Goal: Task Accomplishment & Management: Complete application form

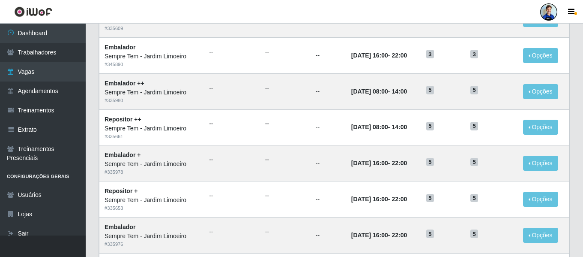
scroll to position [469, 0]
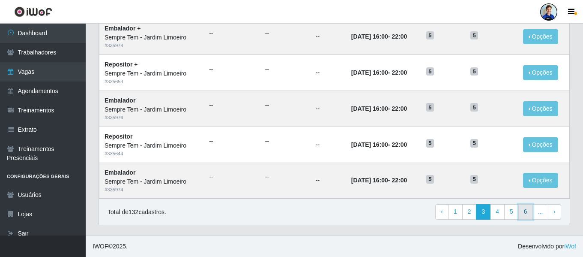
click at [525, 211] on link "6" at bounding box center [525, 211] width 15 height 15
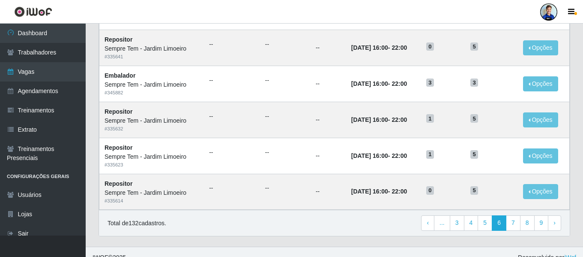
scroll to position [469, 0]
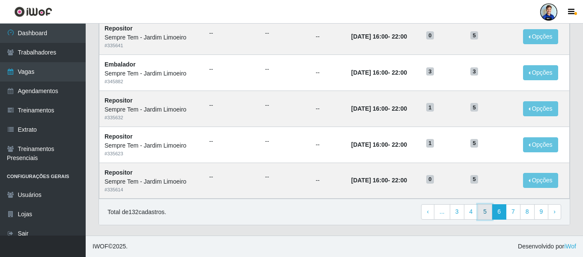
click at [480, 213] on link "5" at bounding box center [484, 211] width 15 height 15
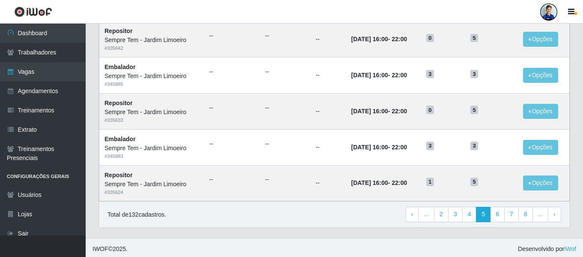
scroll to position [469, 0]
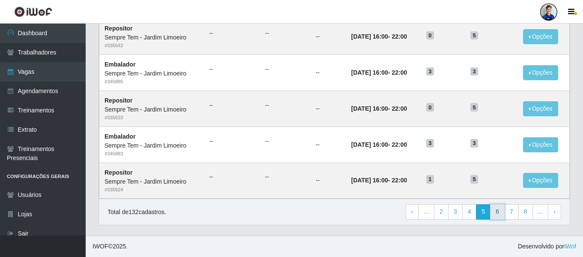
click at [498, 212] on link "6" at bounding box center [497, 211] width 15 height 15
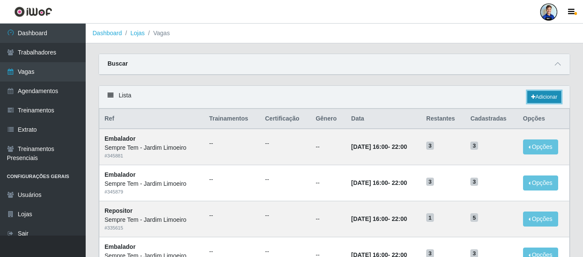
click at [550, 96] on link "Adicionar" at bounding box center [544, 97] width 34 height 12
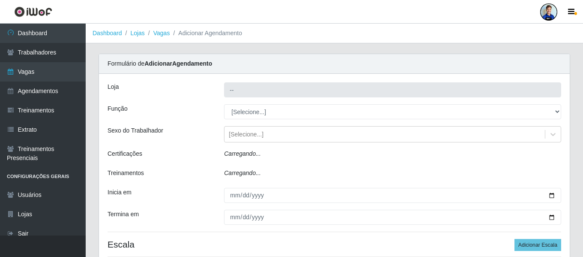
type input "Sempre Tem - Jardim Limoeiro"
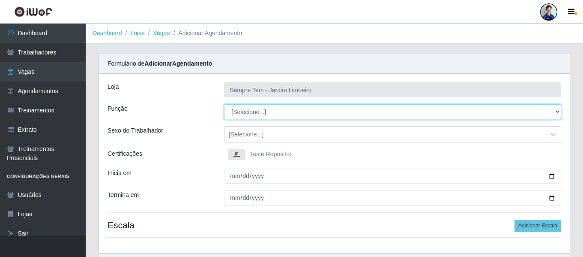
click at [228, 113] on select "[Selecione...] Embalador Embalador + Embalador ++ Repositor Repositor + Reposit…" at bounding box center [392, 111] width 337 height 15
select select "24"
click at [224, 104] on select "[Selecione...] Embalador Embalador + Embalador ++ Repositor Repositor + Reposit…" at bounding box center [392, 111] width 337 height 15
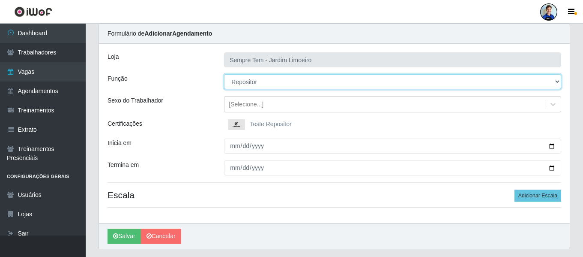
scroll to position [43, 0]
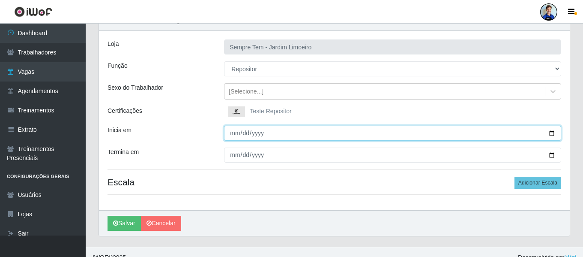
click at [233, 134] on input "Inicia em" at bounding box center [392, 132] width 337 height 15
type input "2025-09-18"
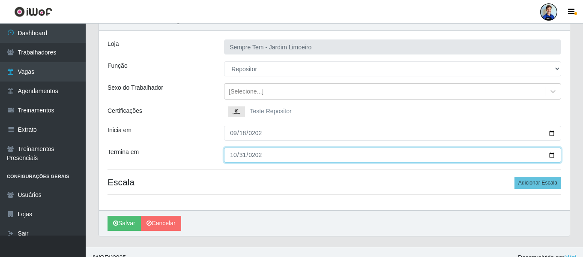
type input "2025-10-31"
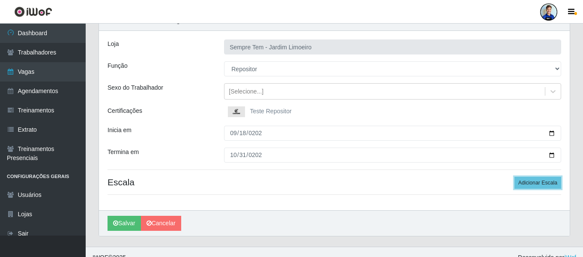
click at [514, 176] on button "Adicionar Escala" at bounding box center [537, 182] width 47 height 12
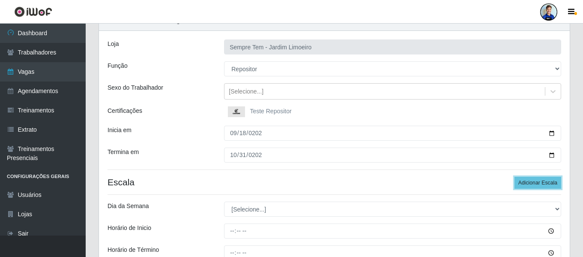
click at [514, 176] on button "Adicionar Escala" at bounding box center [537, 182] width 47 height 12
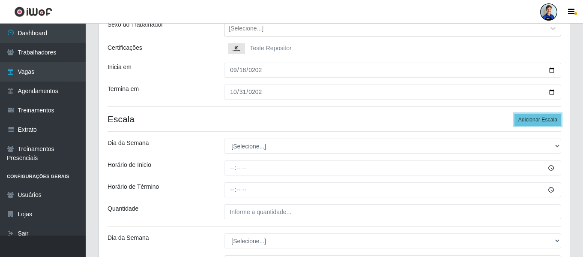
scroll to position [81, 0]
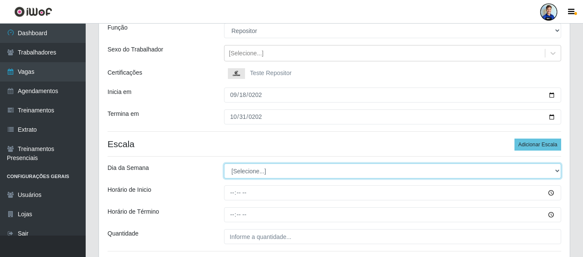
click at [272, 171] on select "[Selecione...] Segunda Terça Quarta Quinta Sexta Sábado Domingo" at bounding box center [392, 170] width 337 height 15
select select "1"
click at [224, 163] on select "[Selecione...] Segunda Terça Quarta Quinta Sexta Sábado Domingo" at bounding box center [392, 170] width 337 height 15
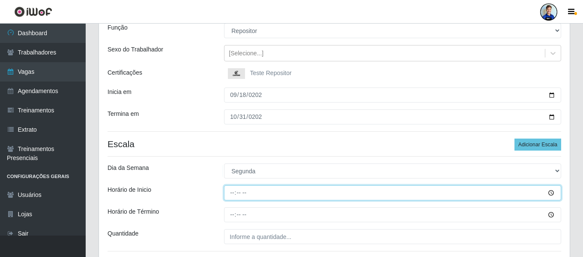
click at [239, 194] on input "Horário de Inicio" at bounding box center [392, 192] width 337 height 15
click at [235, 192] on input "Horário de Inicio" at bounding box center [392, 192] width 337 height 15
type input "16:00"
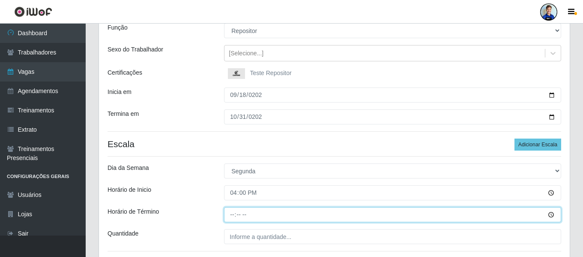
type input "22:00"
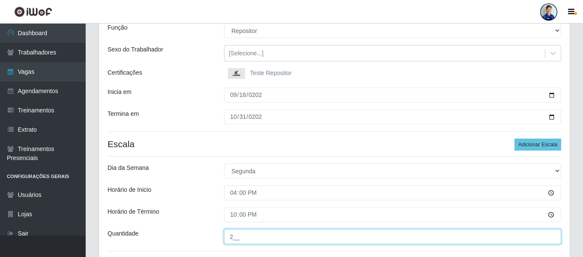
type input "2__"
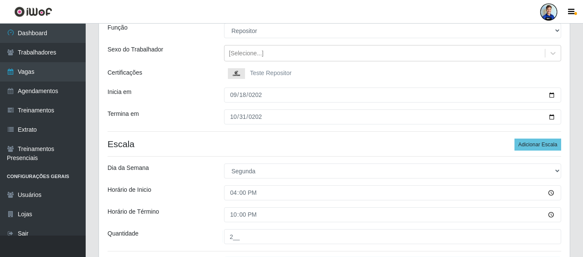
scroll to position [218, 0]
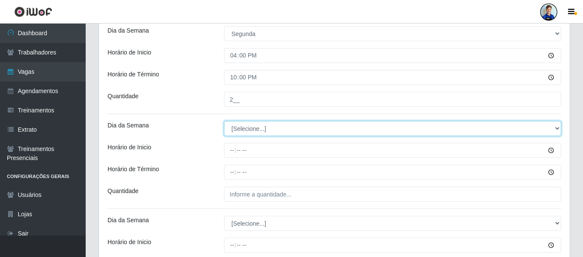
select select "2"
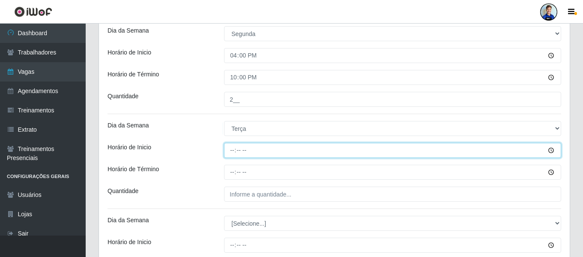
type input "16:00"
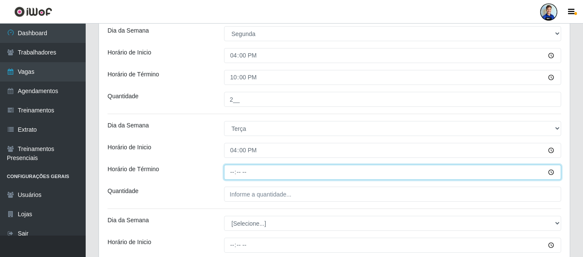
type input "22:00"
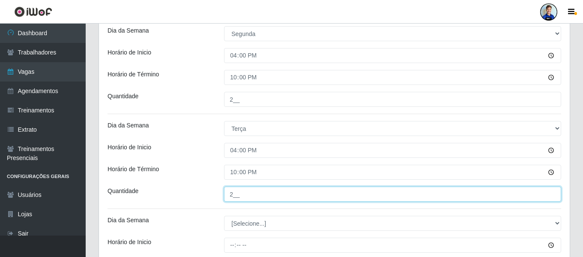
type input "2__"
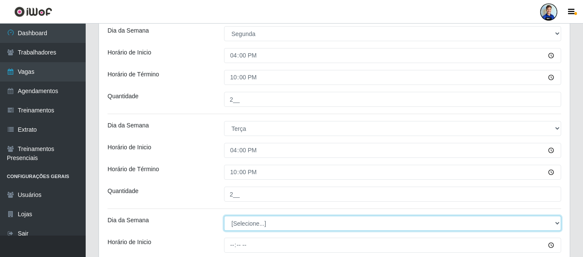
select select "3"
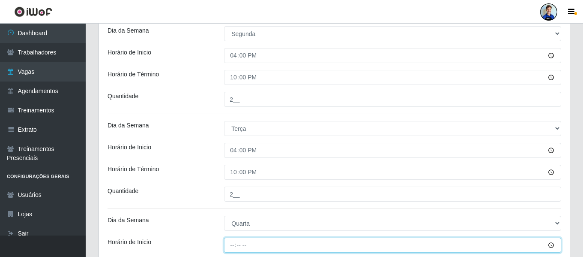
type input "16:00"
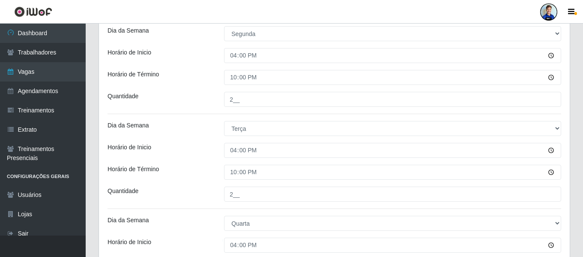
scroll to position [338, 0]
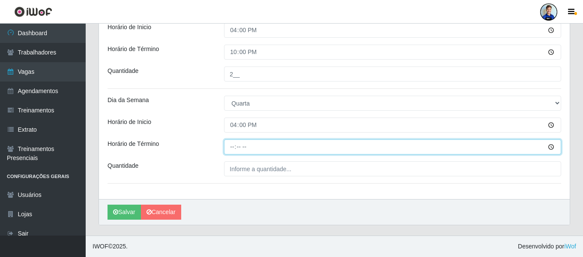
type input "22:00"
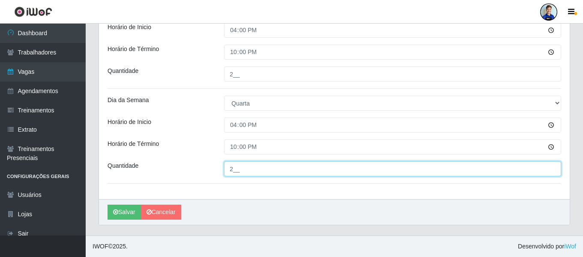
type input "2__"
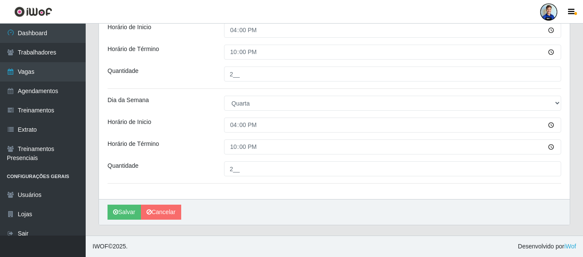
click at [214, 165] on div "Quantidade" at bounding box center [159, 168] width 116 height 15
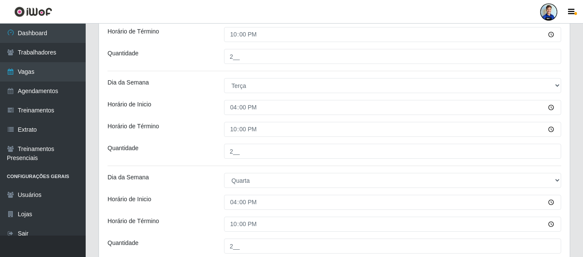
scroll to position [124, 0]
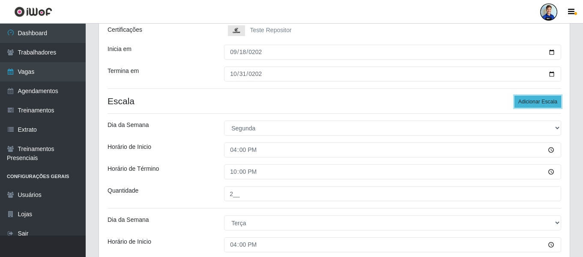
click at [553, 103] on button "Adicionar Escala" at bounding box center [537, 101] width 47 height 12
click at [552, 103] on button "Adicionar Escala" at bounding box center [537, 101] width 47 height 12
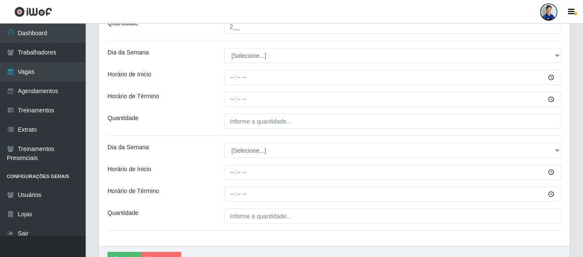
scroll to position [442, 0]
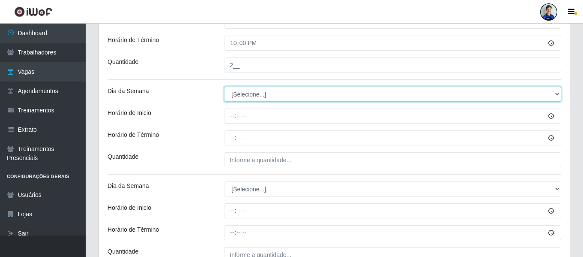
click at [260, 96] on select "[Selecione...] Segunda Terça Quarta Quinta Sexta Sábado Domingo" at bounding box center [392, 94] width 337 height 15
select select "4"
click at [224, 87] on select "[Selecione...] Segunda Terça Quarta Quinta Sexta Sábado Domingo" at bounding box center [392, 94] width 337 height 15
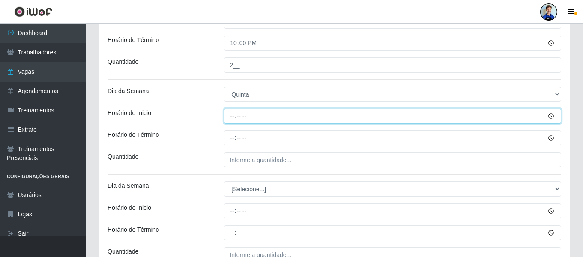
type input "16:00"
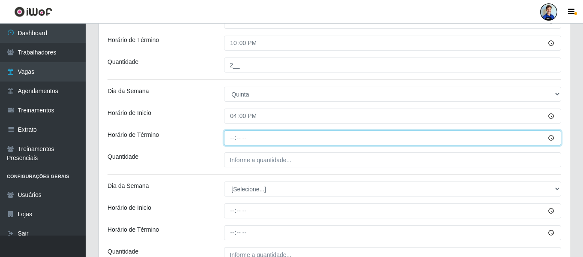
type input "22:00"
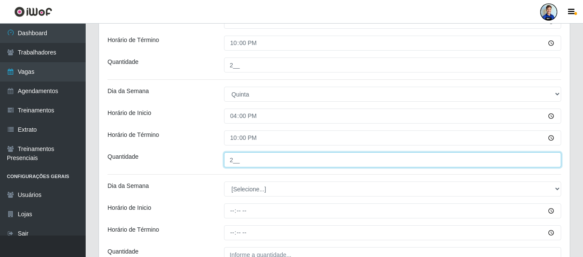
type input "2__"
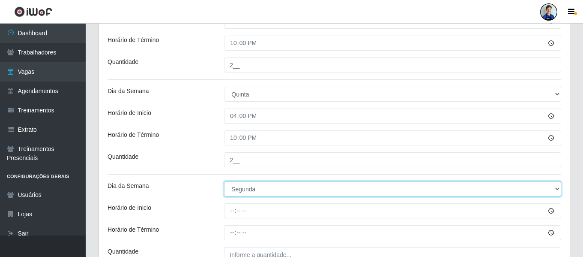
click at [252, 189] on select "[Selecione...] Segunda Terça Quarta Quinta Sexta Sábado Domingo" at bounding box center [392, 188] width 337 height 15
select select "5"
click at [224, 181] on select "[Selecione...] Segunda Terça Quarta Quinta Sexta Sábado Domingo" at bounding box center [392, 188] width 337 height 15
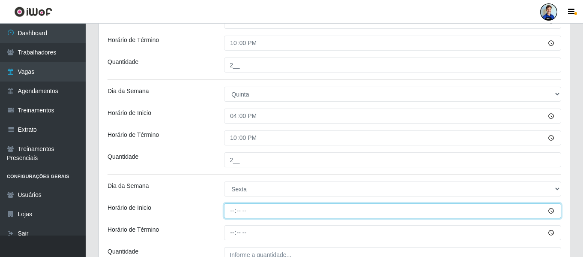
type input "16:00"
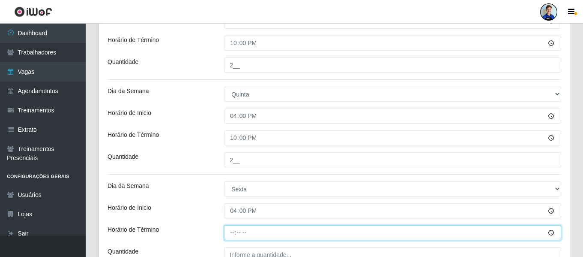
type input "22:00"
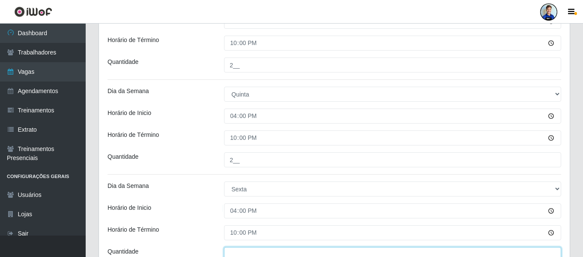
scroll to position [447, 0]
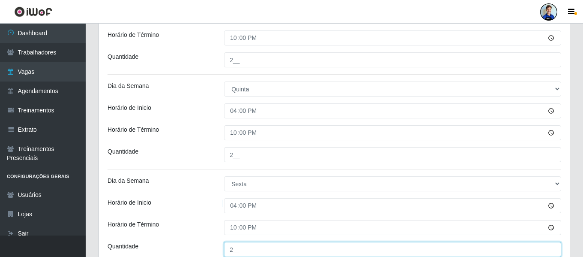
type input "2__"
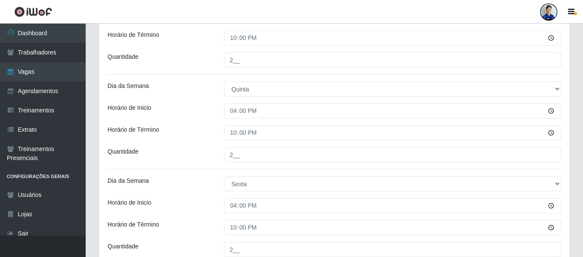
scroll to position [527, 0]
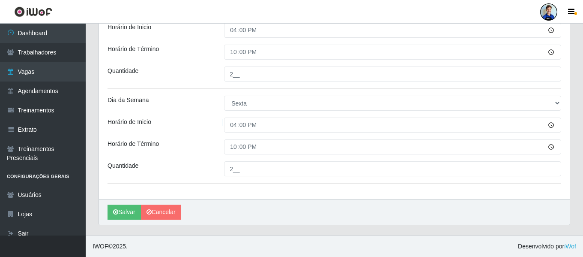
click at [188, 143] on div "Horário de Término" at bounding box center [159, 146] width 116 height 15
click at [136, 209] on button "Salvar" at bounding box center [123, 211] width 33 height 15
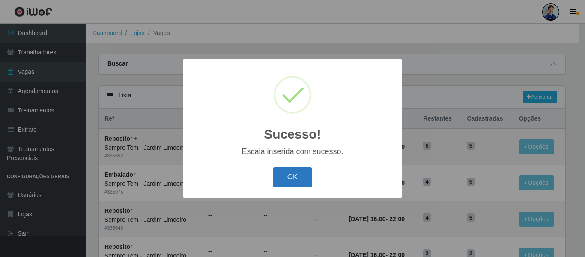
click at [285, 172] on button "OK" at bounding box center [293, 177] width 40 height 20
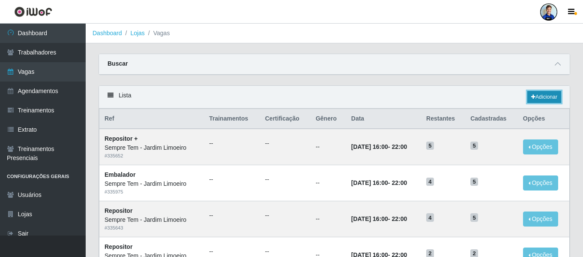
click at [541, 100] on link "Adicionar" at bounding box center [544, 97] width 34 height 12
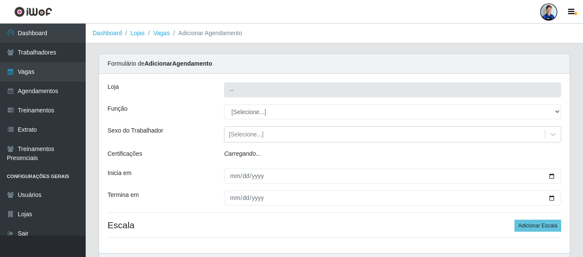
type input "Sempre Tem - Jardim Limoeiro"
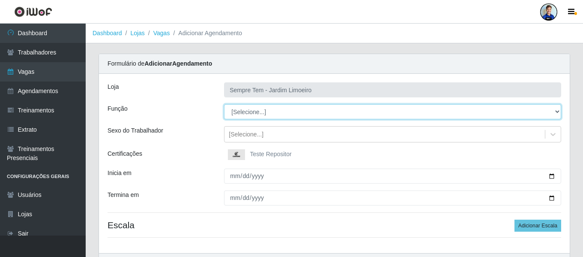
click at [245, 115] on select "[Selecione...] Embalador Embalador + Embalador ++ Repositor Repositor + Reposit…" at bounding box center [392, 111] width 337 height 15
select select "82"
click at [224, 104] on select "[Selecione...] Embalador Embalador + Embalador ++ Repositor Repositor + Reposit…" at bounding box center [392, 111] width 337 height 15
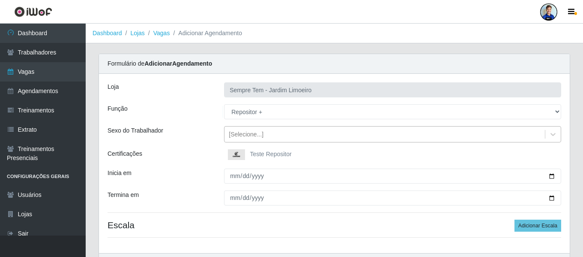
click at [239, 138] on div "[Selecione...]" at bounding box center [246, 134] width 35 height 9
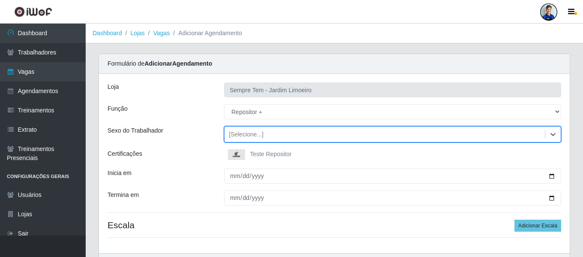
click at [239, 138] on div "[Selecione...]" at bounding box center [246, 134] width 35 height 9
click at [203, 137] on div "Sexo do Trabalhador" at bounding box center [159, 134] width 116 height 16
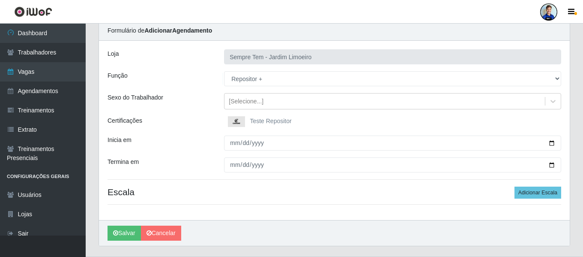
scroll to position [43, 0]
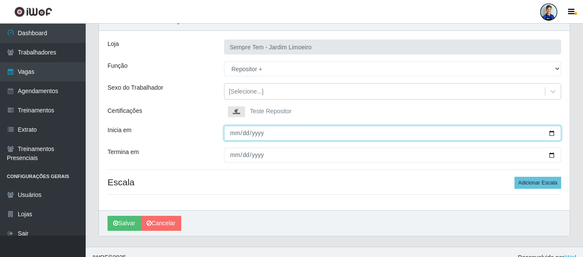
click at [229, 135] on input "Inicia em" at bounding box center [392, 132] width 337 height 15
type input "2022-09-18"
type input "2025-09-18"
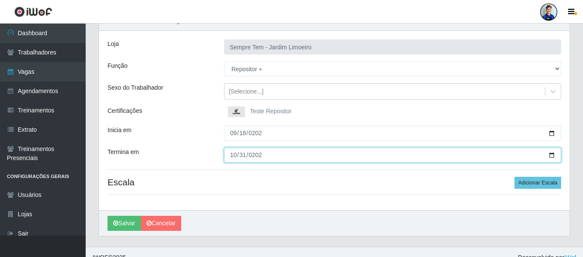
type input "2025-10-31"
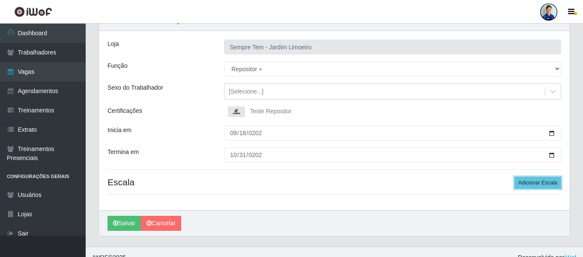
click at [514, 176] on button "Adicionar Escala" at bounding box center [537, 182] width 47 height 12
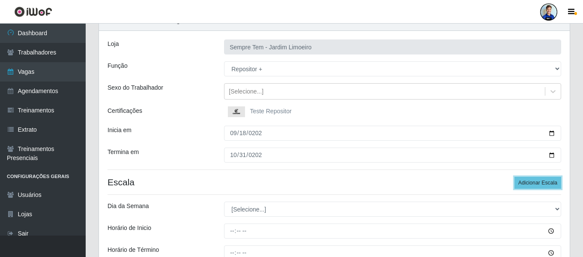
click at [514, 176] on button "Adicionar Escala" at bounding box center [537, 182] width 47 height 12
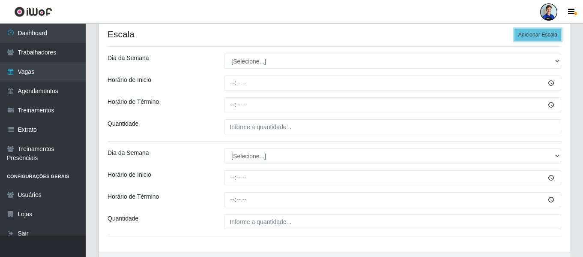
scroll to position [171, 0]
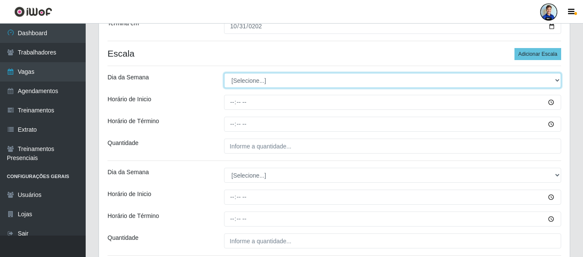
click at [238, 77] on select "[Selecione...] Segunda Terça Quarta Quinta Sexta Sábado Domingo" at bounding box center [392, 80] width 337 height 15
click at [244, 83] on select "[Selecione...] Segunda Terça Quarta Quinta Sexta Sábado Domingo" at bounding box center [392, 80] width 337 height 15
select select "6"
click at [224, 73] on select "[Selecione...] Segunda Terça Quarta Quinta Sexta Sábado Domingo" at bounding box center [392, 80] width 337 height 15
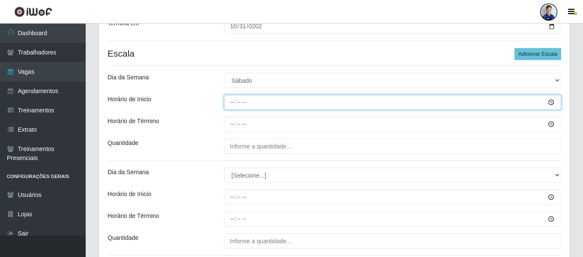
type input "16:00"
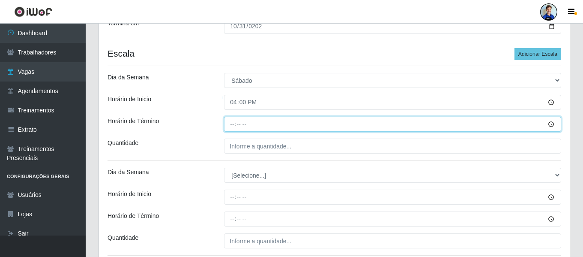
type input "22:00"
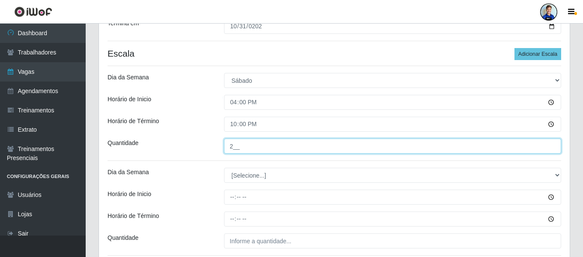
type input "2__"
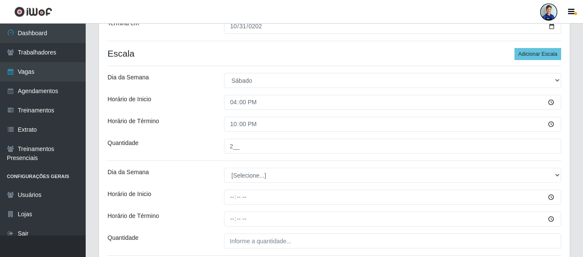
click at [245, 183] on div "Loja Sempre Tem - Jardim Limoeiro Função [Selecione...] Embalador Embalador + E…" at bounding box center [334, 86] width 471 height 368
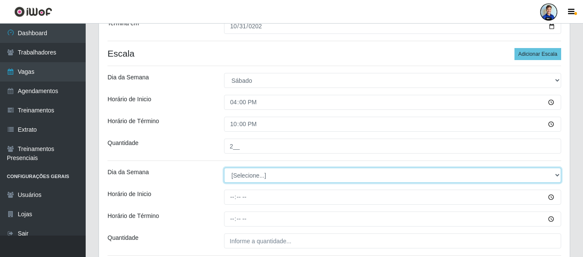
click at [245, 179] on select "[Selecione...] Segunda Terça Quarta Quinta Sexta Sábado Domingo" at bounding box center [392, 174] width 337 height 15
select select "0"
click at [224, 167] on select "[Selecione...] Segunda Terça Quarta Quinta Sexta Sábado Domingo" at bounding box center [392, 174] width 337 height 15
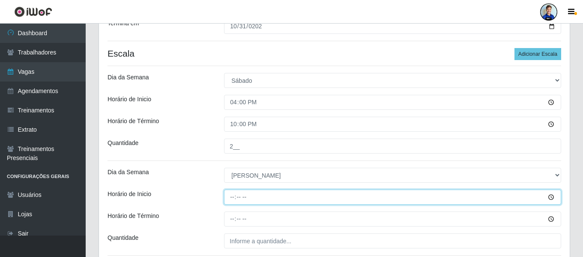
type input "08:00"
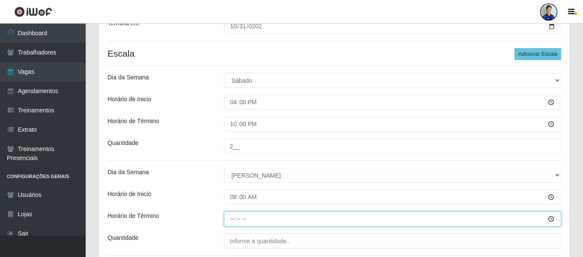
type input "14:00"
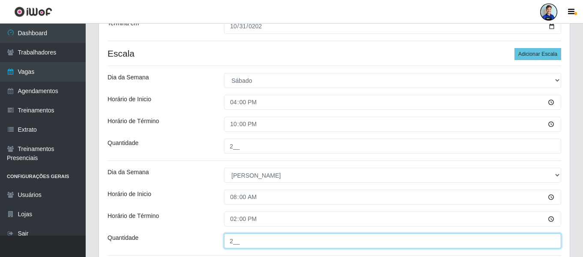
type input "2__"
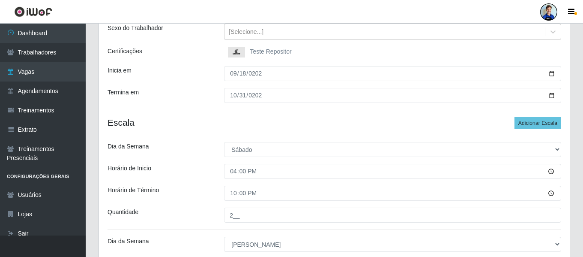
scroll to position [243, 0]
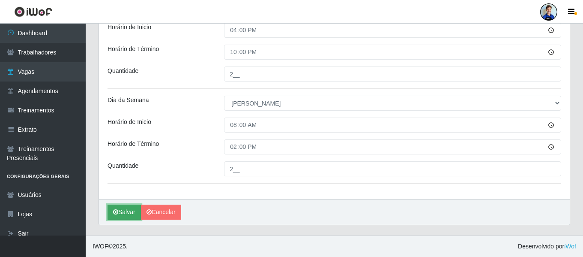
click at [125, 212] on button "Salvar" at bounding box center [123, 211] width 33 height 15
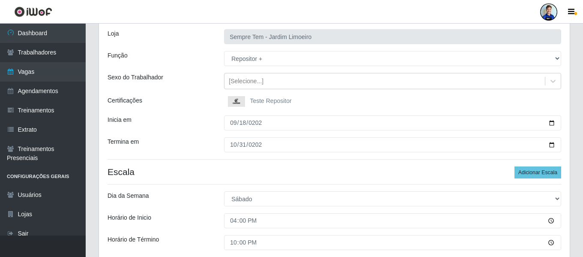
scroll to position [0, 0]
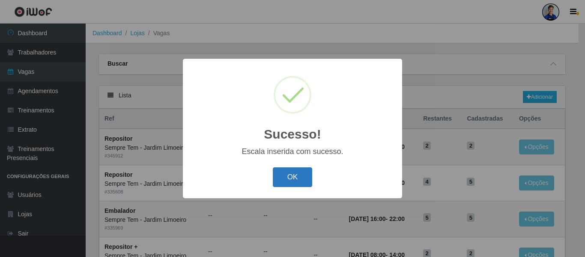
click at [280, 178] on button "OK" at bounding box center [293, 177] width 40 height 20
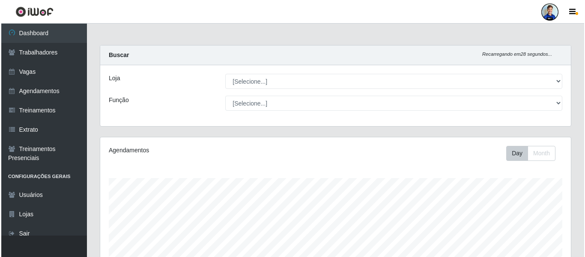
scroll to position [178, 471]
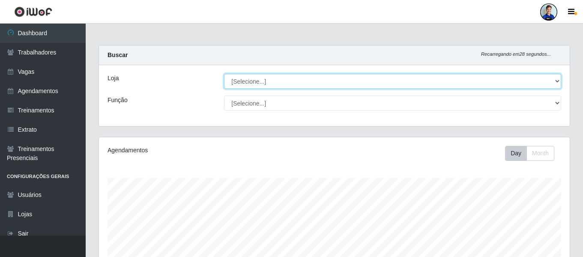
click at [268, 81] on select "[Selecione...] Carone - Jardim Camburi Carone - Campo Grande Carone - Coqueiral…" at bounding box center [392, 81] width 337 height 15
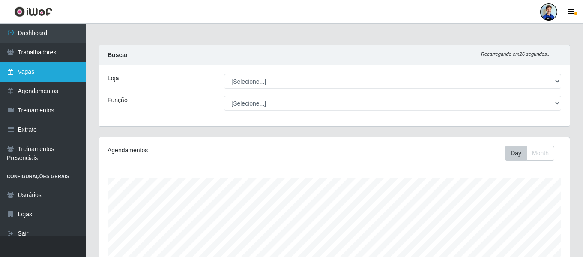
click at [28, 70] on link "Vagas" at bounding box center [43, 71] width 86 height 19
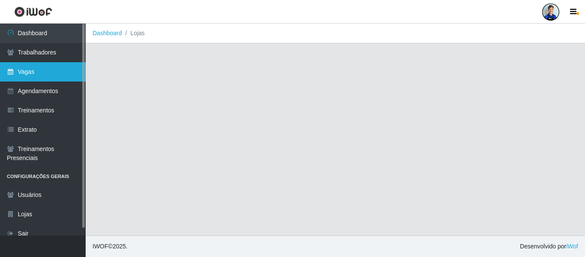
click at [30, 68] on link "Vagas" at bounding box center [43, 71] width 86 height 19
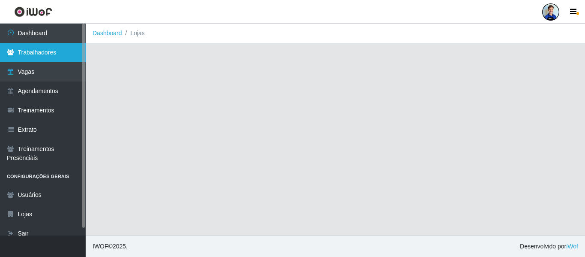
click at [39, 51] on link "Trabalhadores" at bounding box center [43, 52] width 86 height 19
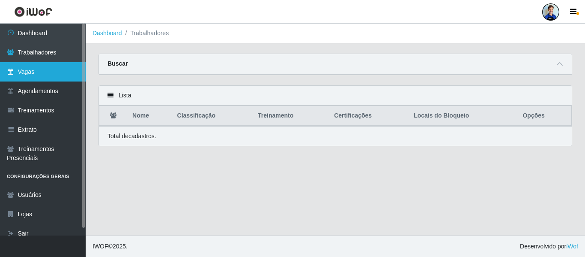
click at [37, 72] on link "Vagas" at bounding box center [43, 71] width 86 height 19
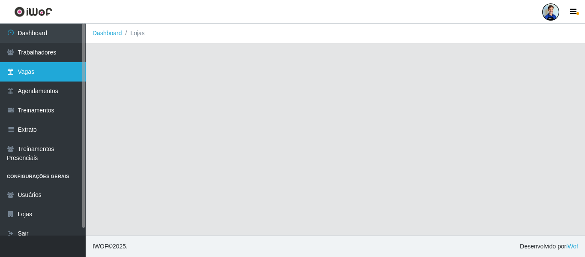
click at [37, 72] on link "Vagas" at bounding box center [43, 71] width 86 height 19
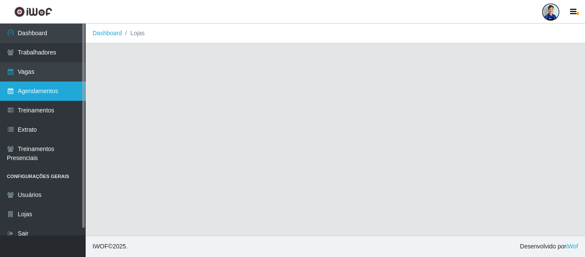
click at [34, 90] on link "Agendamentos" at bounding box center [43, 90] width 86 height 19
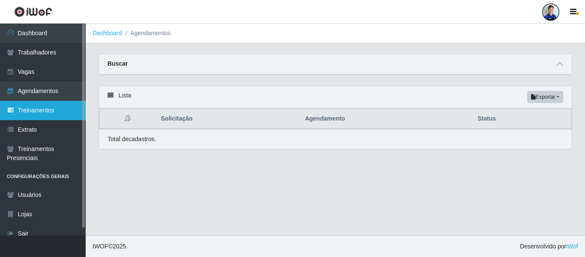
click at [30, 116] on link "Treinamentos" at bounding box center [43, 110] width 86 height 19
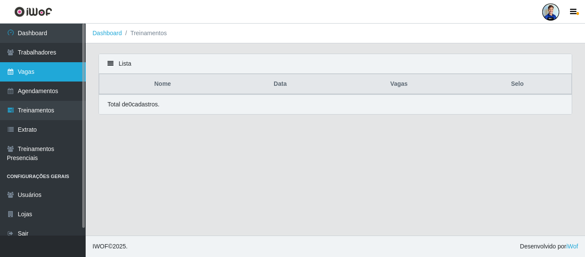
click at [31, 73] on link "Vagas" at bounding box center [43, 71] width 86 height 19
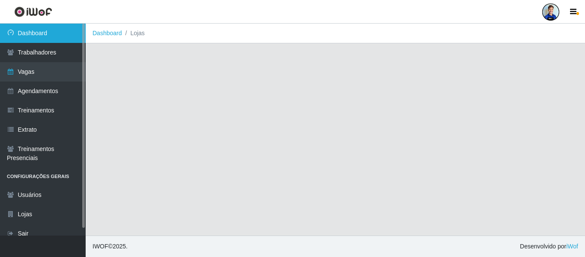
click at [48, 36] on link "Dashboard" at bounding box center [43, 33] width 86 height 19
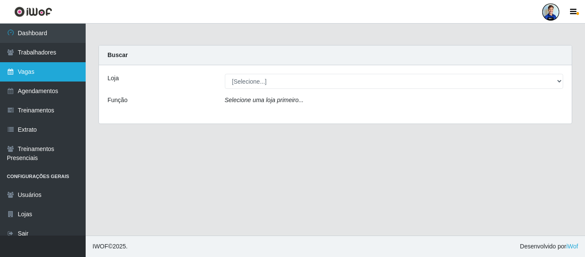
click at [28, 78] on link "Vagas" at bounding box center [43, 71] width 86 height 19
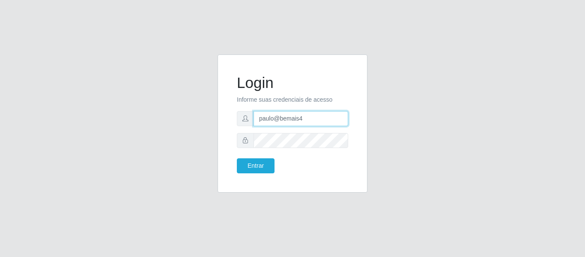
drag, startPoint x: 307, startPoint y: 123, endPoint x: 243, endPoint y: 119, distance: 64.0
click at [243, 119] on div "paulo@bemais4" at bounding box center [292, 118] width 111 height 15
type input "J"
type input "juliomarques@extrabom"
click at [237, 158] on button "Entrar" at bounding box center [256, 165] width 38 height 15
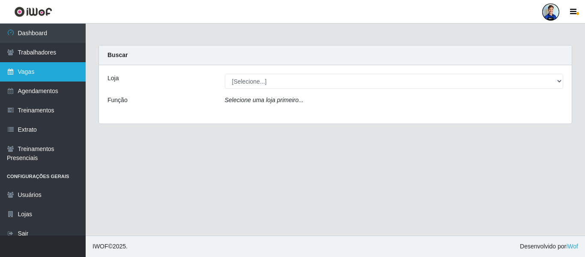
click at [37, 69] on link "Vagas" at bounding box center [43, 71] width 86 height 19
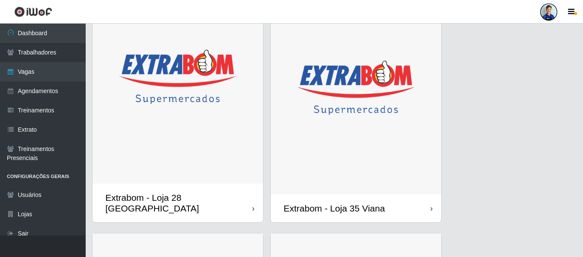
scroll to position [1413, 0]
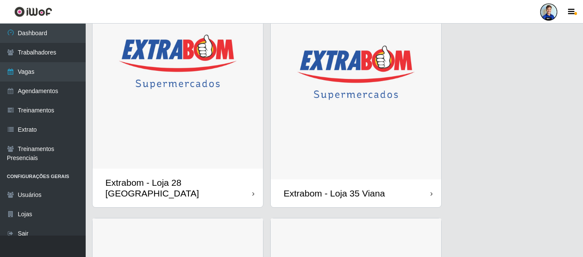
click at [212, 119] on img at bounding box center [177, 61] width 170 height 213
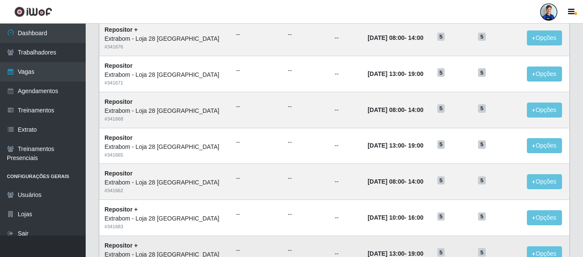
scroll to position [469, 0]
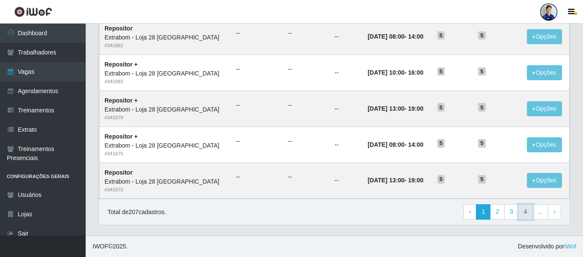
click at [526, 214] on link "4" at bounding box center [525, 211] width 15 height 15
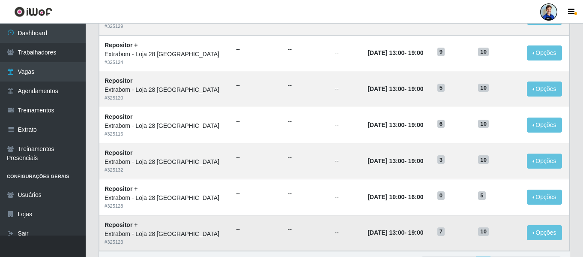
scroll to position [469, 0]
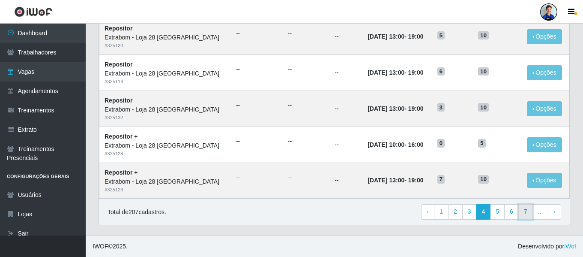
click at [522, 208] on link "7" at bounding box center [525, 211] width 15 height 15
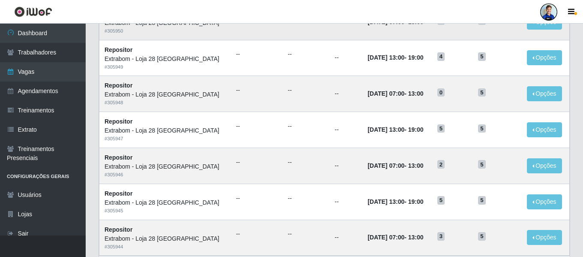
scroll to position [469, 0]
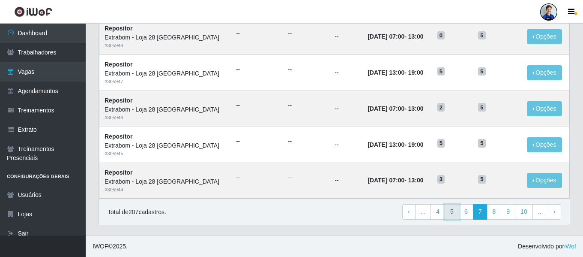
click at [455, 208] on link "5" at bounding box center [452, 211] width 15 height 15
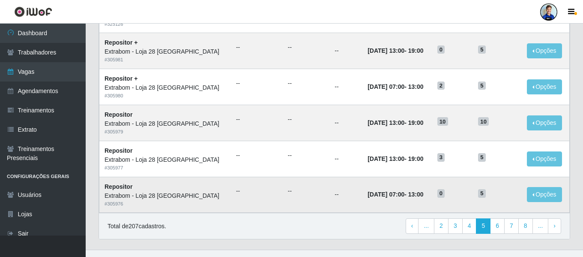
scroll to position [469, 0]
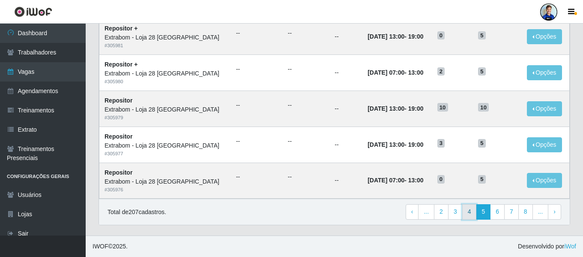
click at [468, 212] on link "4" at bounding box center [469, 211] width 15 height 15
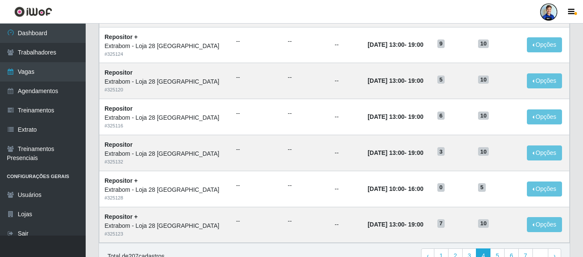
scroll to position [469, 0]
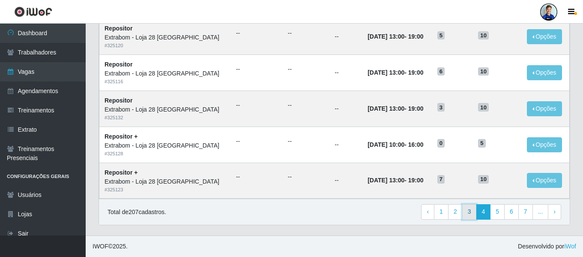
click at [467, 213] on link "3" at bounding box center [469, 211] width 15 height 15
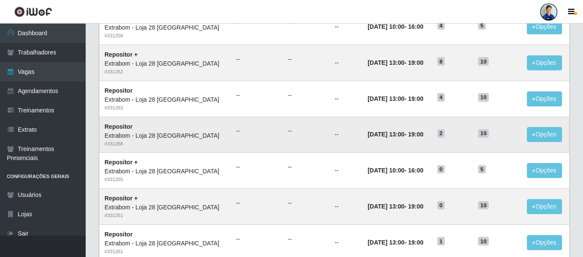
scroll to position [170, 0]
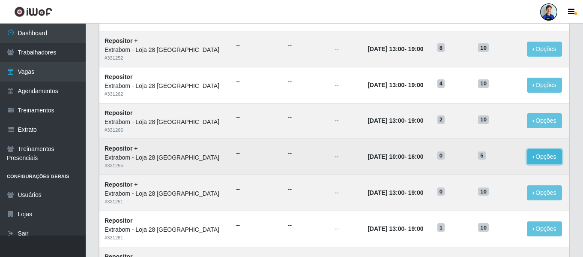
click at [539, 155] on button "Opções" at bounding box center [544, 156] width 35 height 15
click at [485, 157] on link "Editar" at bounding box center [478, 158] width 24 height 7
